Goal: Task Accomplishment & Management: Use online tool/utility

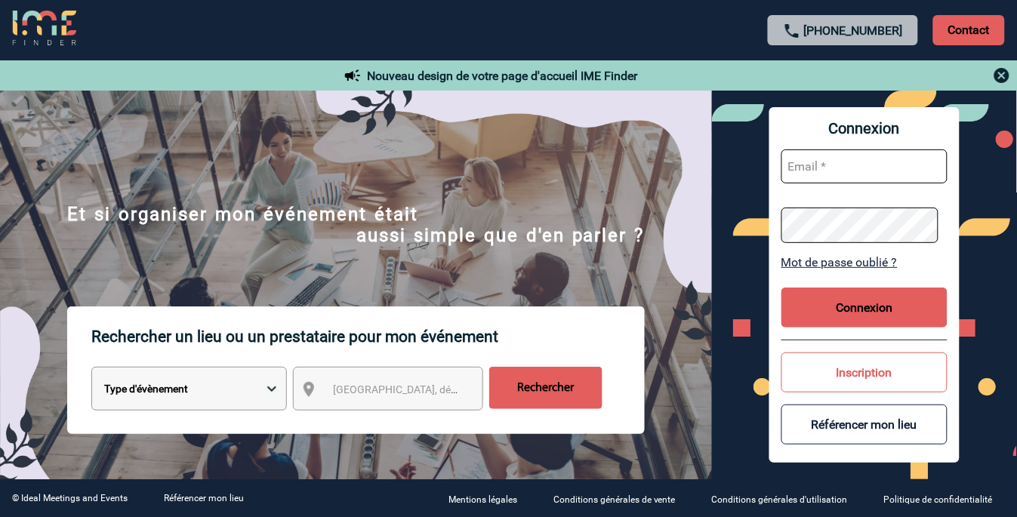
type input "vkalb@ime-groupe.com"
click at [889, 303] on button "Connexion" at bounding box center [864, 308] width 166 height 40
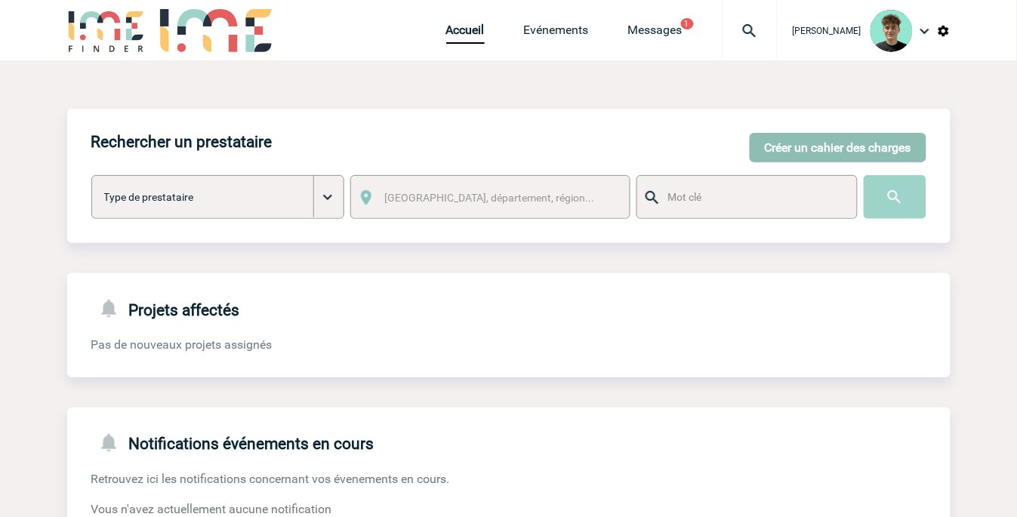
click at [889, 152] on button "Créer un cahier des charges" at bounding box center [837, 147] width 177 height 29
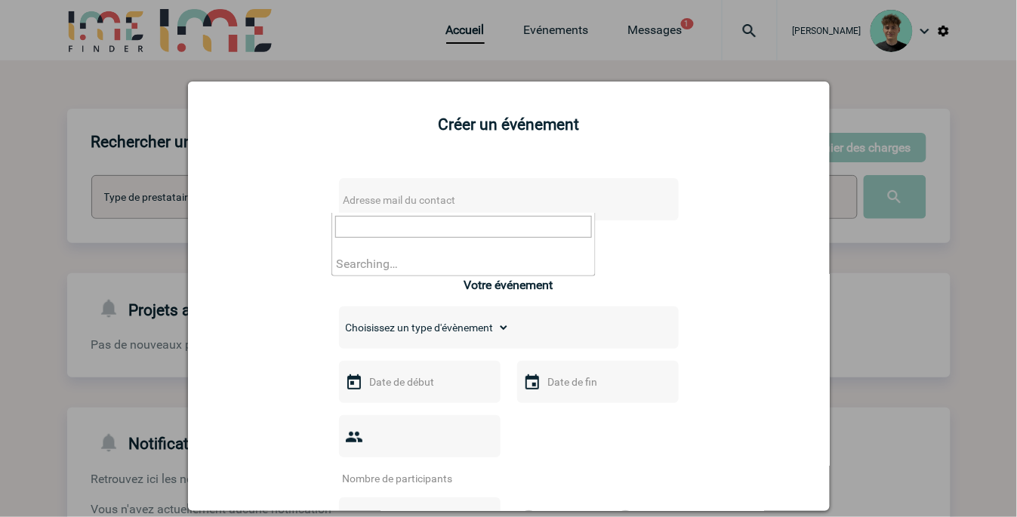
click at [476, 201] on span "Adresse mail du contact" at bounding box center [469, 199] width 264 height 21
type input "[EMAIL_ADDRESS][DOMAIN_NAME]"
